Goal: Find contact information: Find contact information

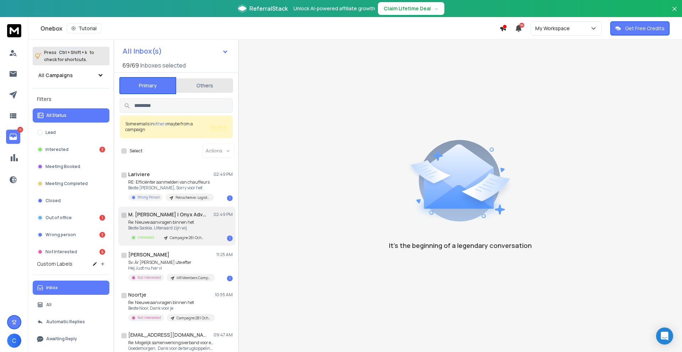
click at [190, 215] on h1 "M. van Lith | Onyx Advocaten" at bounding box center [167, 214] width 78 height 7
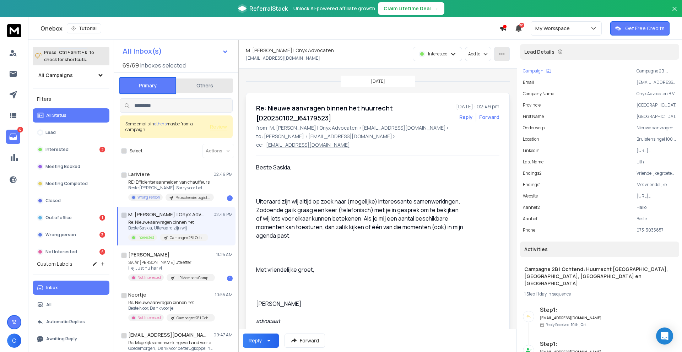
click at [505, 56] on icon "button" at bounding box center [502, 54] width 6 height 6
click at [535, 67] on div "Mark as unread" at bounding box center [524, 69] width 45 height 7
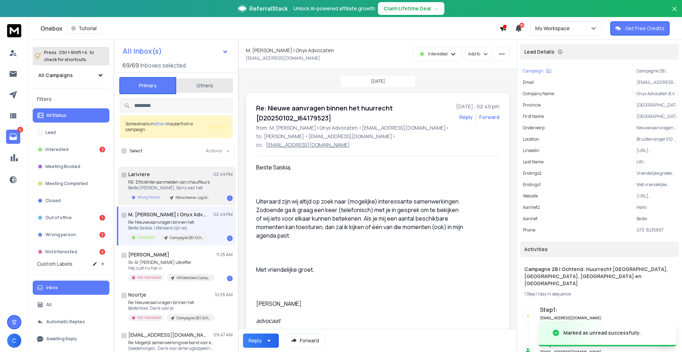
click at [210, 177] on div "Lariviere 02:49 PM" at bounding box center [180, 174] width 104 height 7
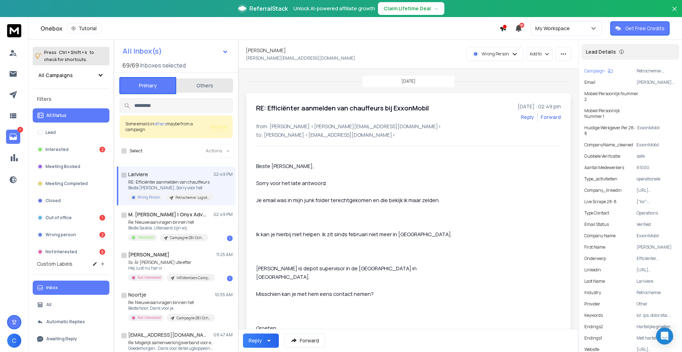
click at [373, 289] on p "Misschien kan je met hem eens contact nemen?" at bounding box center [359, 293] width 207 height 9
click at [562, 51] on icon "button" at bounding box center [563, 54] width 6 height 6
drag, startPoint x: 556, startPoint y: 69, endPoint x: 509, endPoint y: 62, distance: 47.4
click at [556, 69] on div "Mark as unread" at bounding box center [546, 69] width 45 height 7
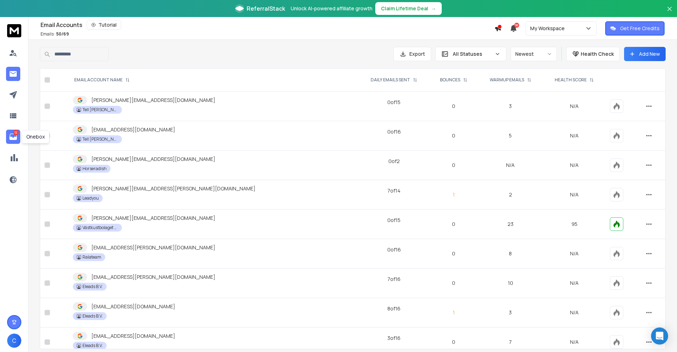
click at [13, 133] on icon at bounding box center [13, 136] width 9 height 9
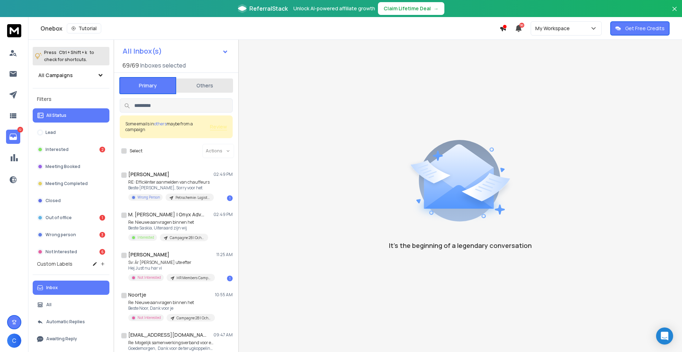
click at [203, 94] on div "Primary Others Some emails in others maybe from a campaign Review Select Action…" at bounding box center [176, 251] width 124 height 347
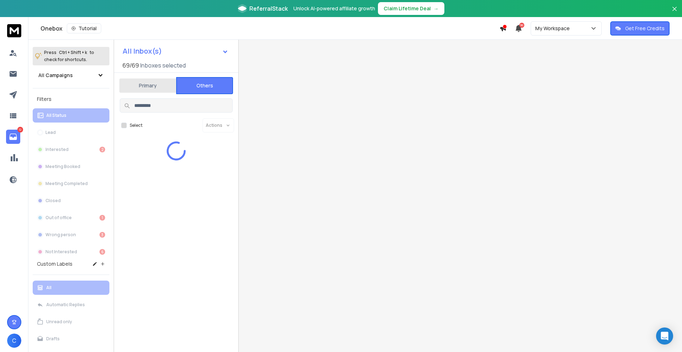
click at [206, 92] on button "Others" at bounding box center [204, 85] width 57 height 17
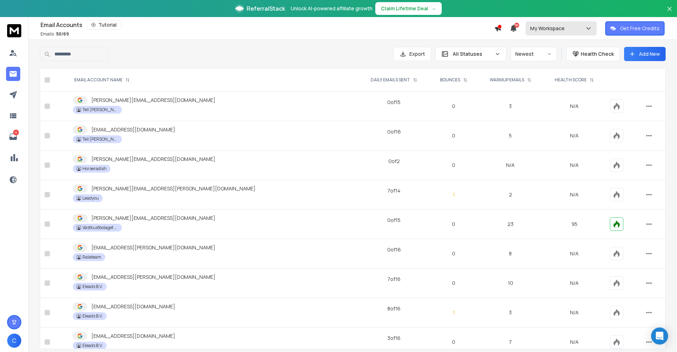
click at [558, 26] on p "My Workspace" at bounding box center [548, 28] width 37 height 7
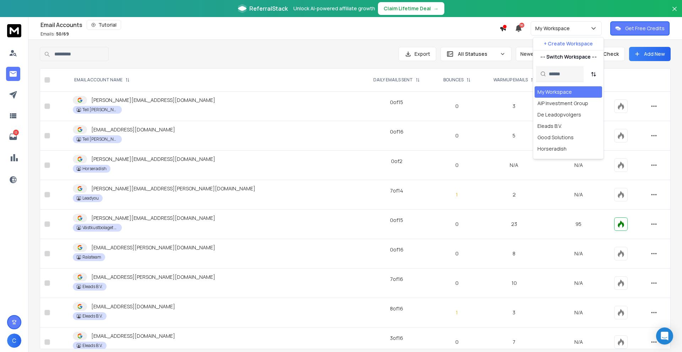
click at [552, 76] on input "text" at bounding box center [564, 74] width 31 height 16
type input "***"
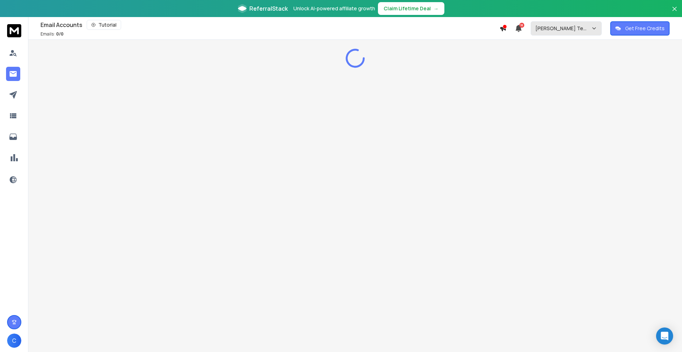
click at [567, 26] on p "[PERSON_NAME] Textiles" at bounding box center [563, 28] width 56 height 7
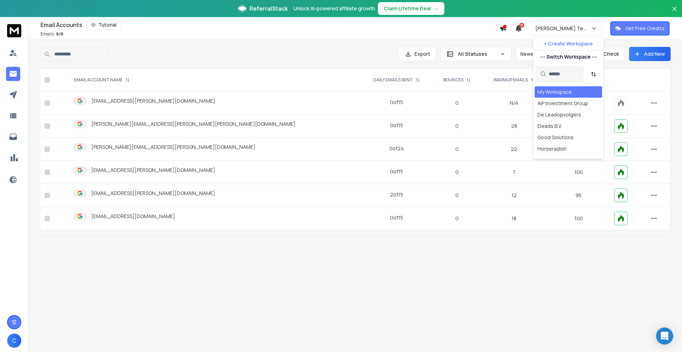
click at [555, 72] on input "text" at bounding box center [564, 74] width 31 height 16
type input "***"
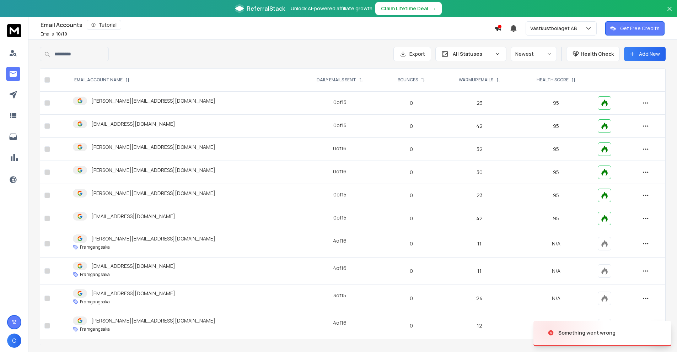
scroll to position [0, 0]
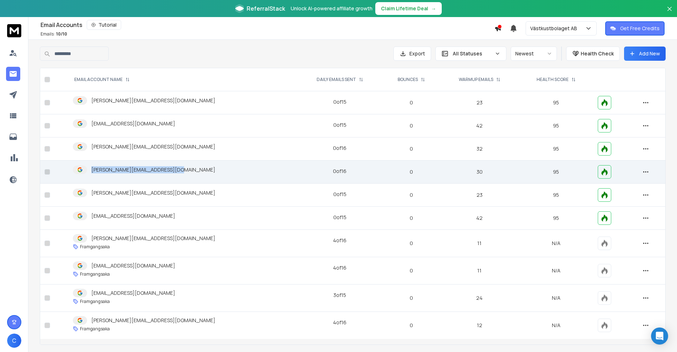
drag, startPoint x: 203, startPoint y: 171, endPoint x: 90, endPoint y: 172, distance: 113.3
click at [90, 172] on div "[PERSON_NAME][EMAIL_ADDRESS][DOMAIN_NAME]" at bounding box center [182, 169] width 219 height 9
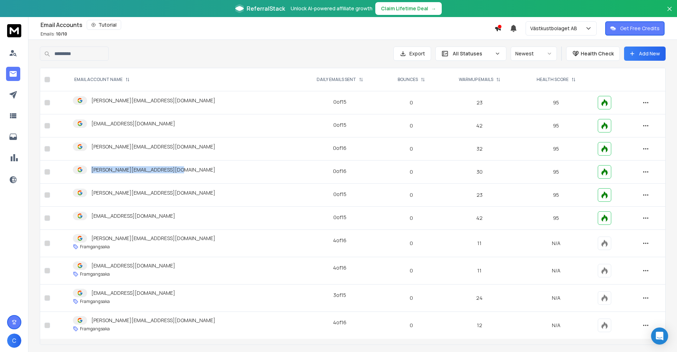
copy p "[PERSON_NAME][EMAIL_ADDRESS][DOMAIN_NAME]"
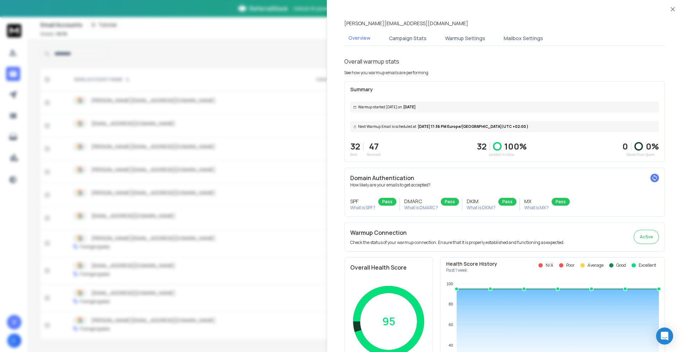
click at [414, 25] on p "[PERSON_NAME][EMAIL_ADDRESS][DOMAIN_NAME]" at bounding box center [406, 23] width 124 height 7
copy p "[PERSON_NAME][EMAIL_ADDRESS][DOMAIN_NAME]"
click at [116, 135] on div at bounding box center [341, 176] width 682 height 352
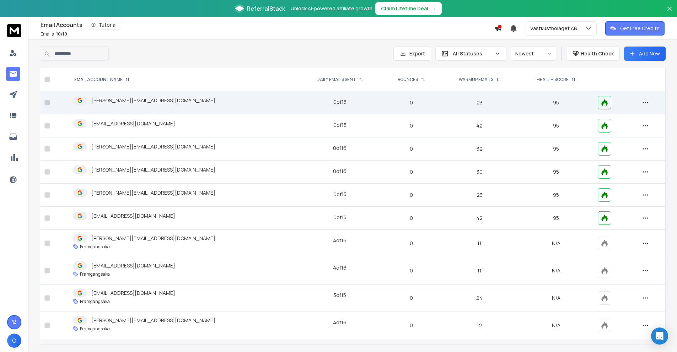
drag, startPoint x: 191, startPoint y: 121, endPoint x: 88, endPoint y: 96, distance: 105.9
click at [88, 96] on tbody "andreas@forebygg-bolagsbevakning.se 0 of 15 0 23 95 oscar@forebygg-bolagsbevakn…" at bounding box center [352, 215] width 625 height 248
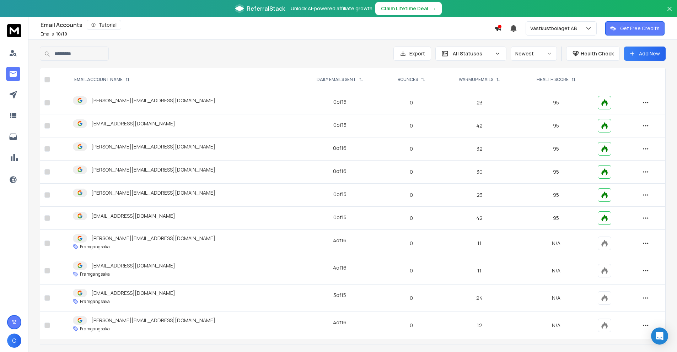
copy tbody "andreas@forebygg-bolagsbevakning.se 0 of 15 0 23 95 oscar@forebygg-bolagsbevakn…"
click at [6, 135] on link "1" at bounding box center [13, 137] width 14 height 14
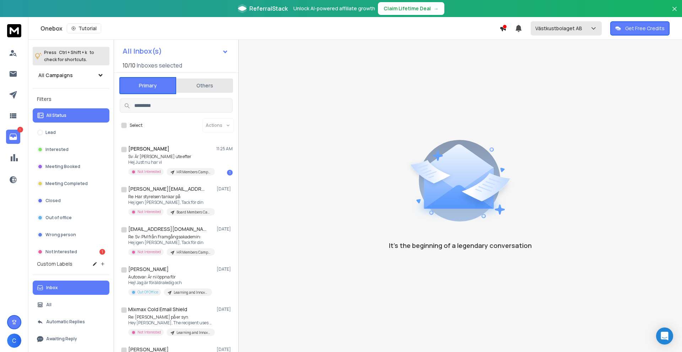
click at [562, 28] on p "Västkustbolaget AB" at bounding box center [560, 28] width 50 height 7
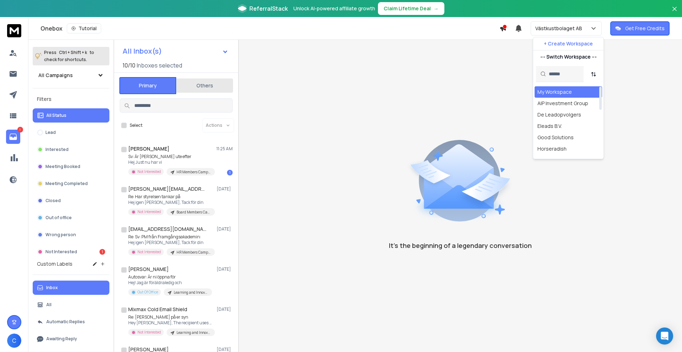
click at [554, 89] on div "My Workspace" at bounding box center [554, 91] width 34 height 7
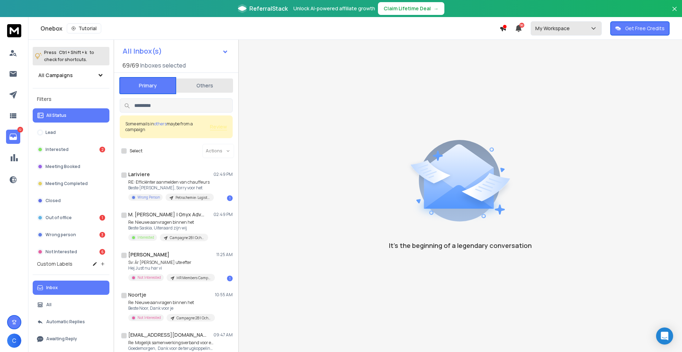
click at [554, 28] on p "My Workspace" at bounding box center [553, 28] width 37 height 7
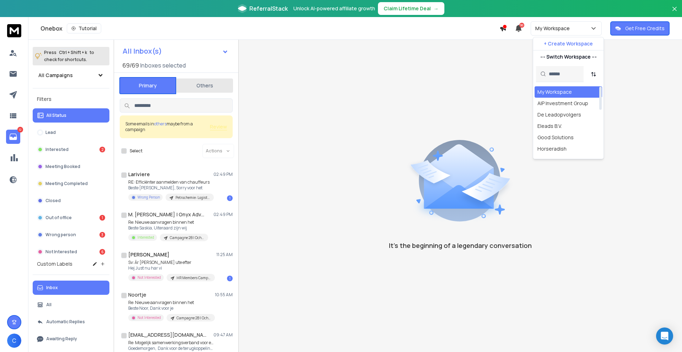
click at [559, 75] on input "text" at bounding box center [564, 74] width 31 height 16
click at [187, 184] on p "RE: Efficiënter aanmelden van chauffeurs" at bounding box center [170, 182] width 85 height 6
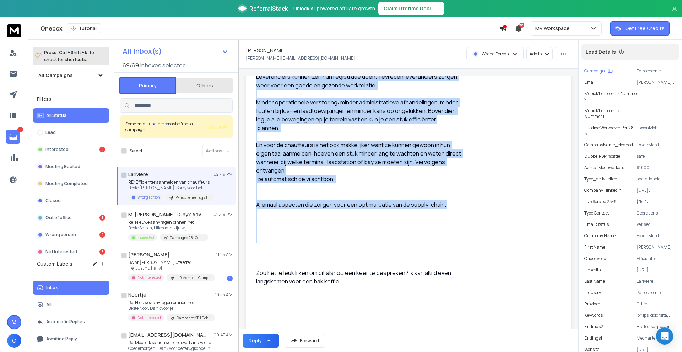
scroll to position [746, 0]
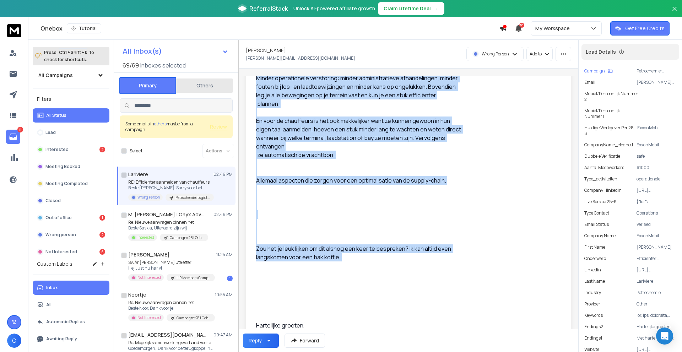
drag, startPoint x: 255, startPoint y: 113, endPoint x: 437, endPoint y: 268, distance: 239.0
click at [437, 268] on div "RE: Efficiënter aanmelden van chauffeurs bij ExxonMobil [DATE] : 02:49 pm Reply…" at bounding box center [408, 350] width 325 height 2006
copy div "Lo Ips, Dol sitame cons adipi elitsed doe te in utlabor etdo mag aliquaenimadmi…"
